Goal: Find specific page/section: Find specific page/section

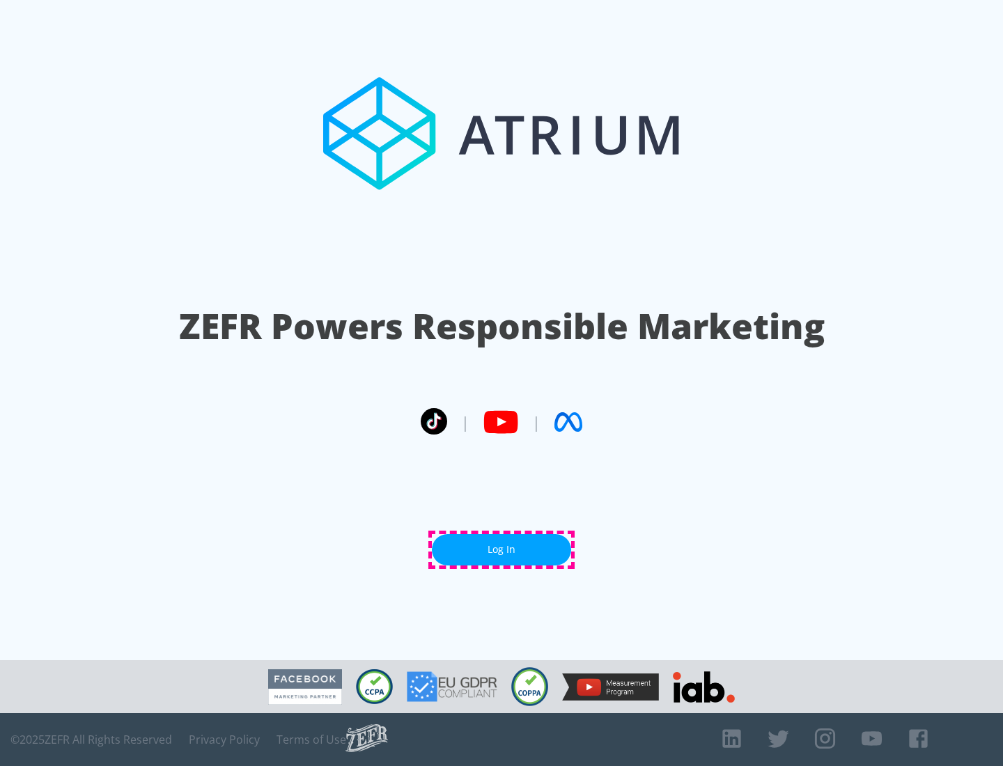
click at [502, 550] on link "Log In" at bounding box center [501, 549] width 139 height 31
